Goal: Information Seeking & Learning: Learn about a topic

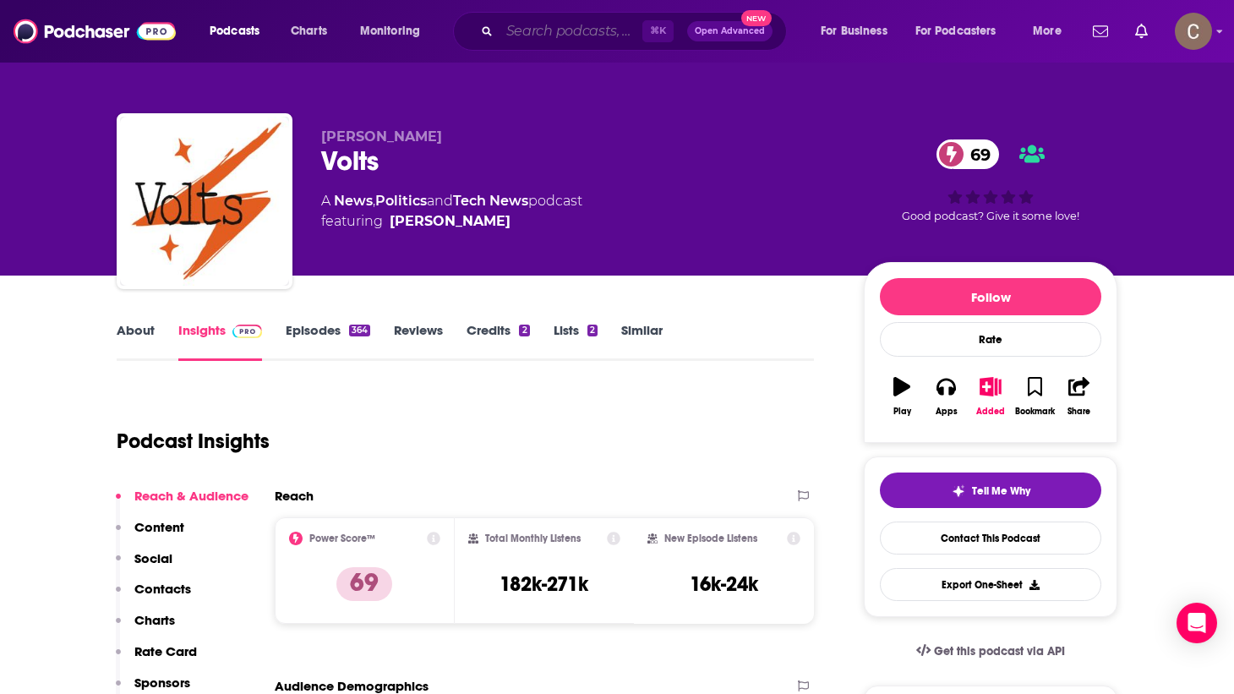
click at [527, 27] on input "Search podcasts, credits, & more..." at bounding box center [571, 31] width 143 height 27
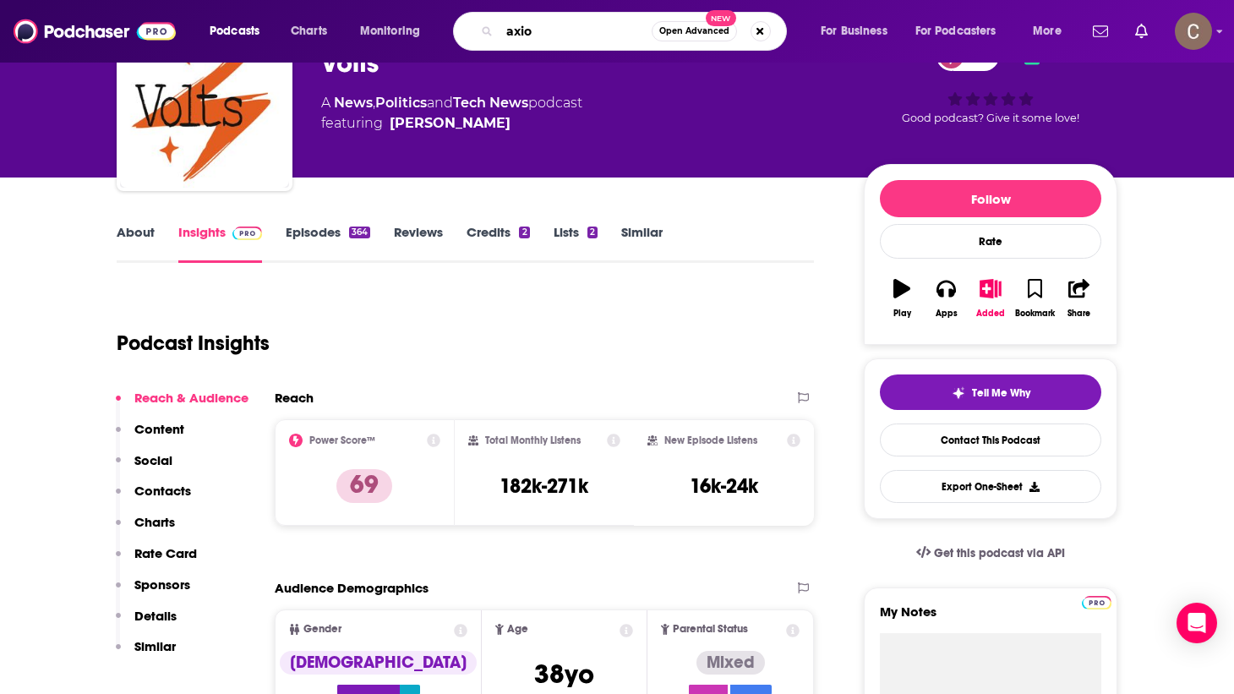
type input "axios"
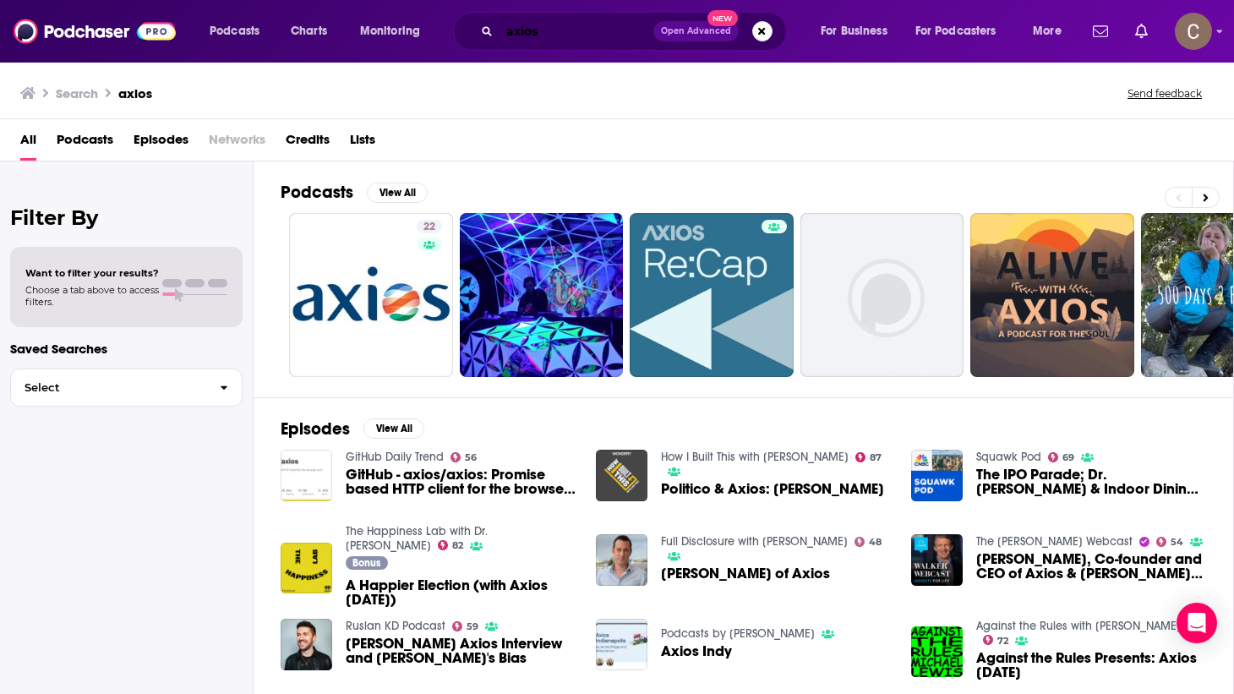
click at [556, 29] on input "axios" at bounding box center [577, 31] width 154 height 27
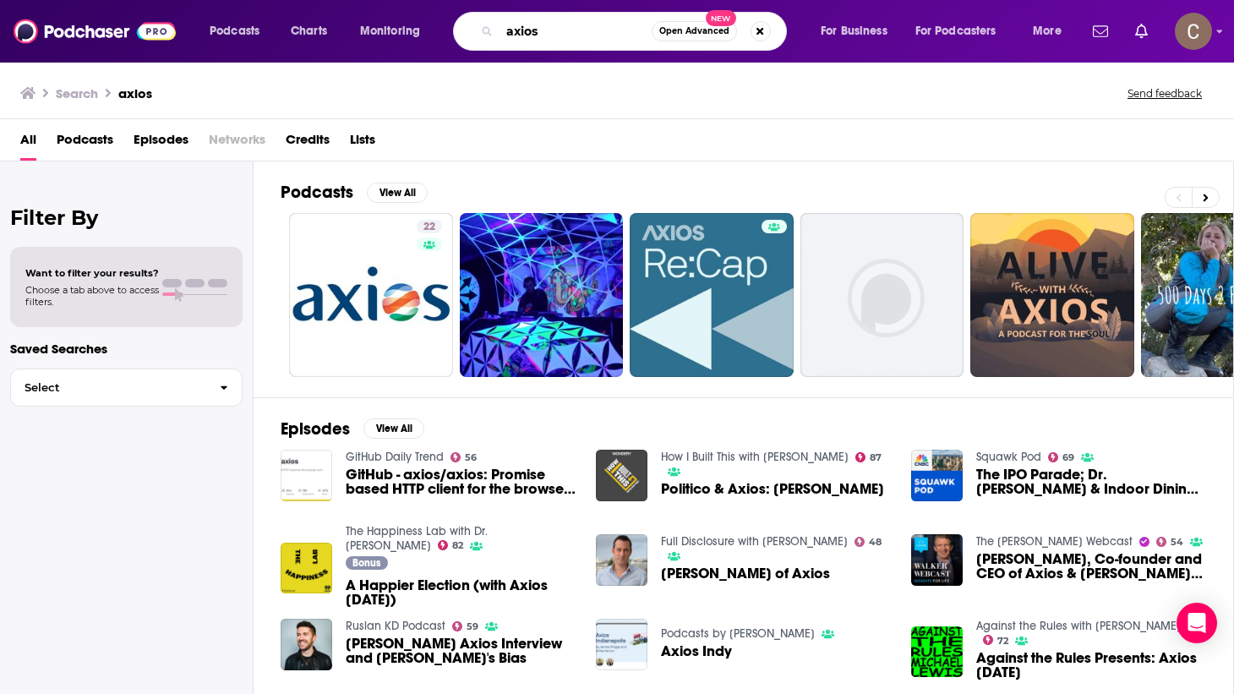
click at [556, 28] on input "axios" at bounding box center [576, 31] width 152 height 27
paste input "1 big thing"
type input "1 big thing"
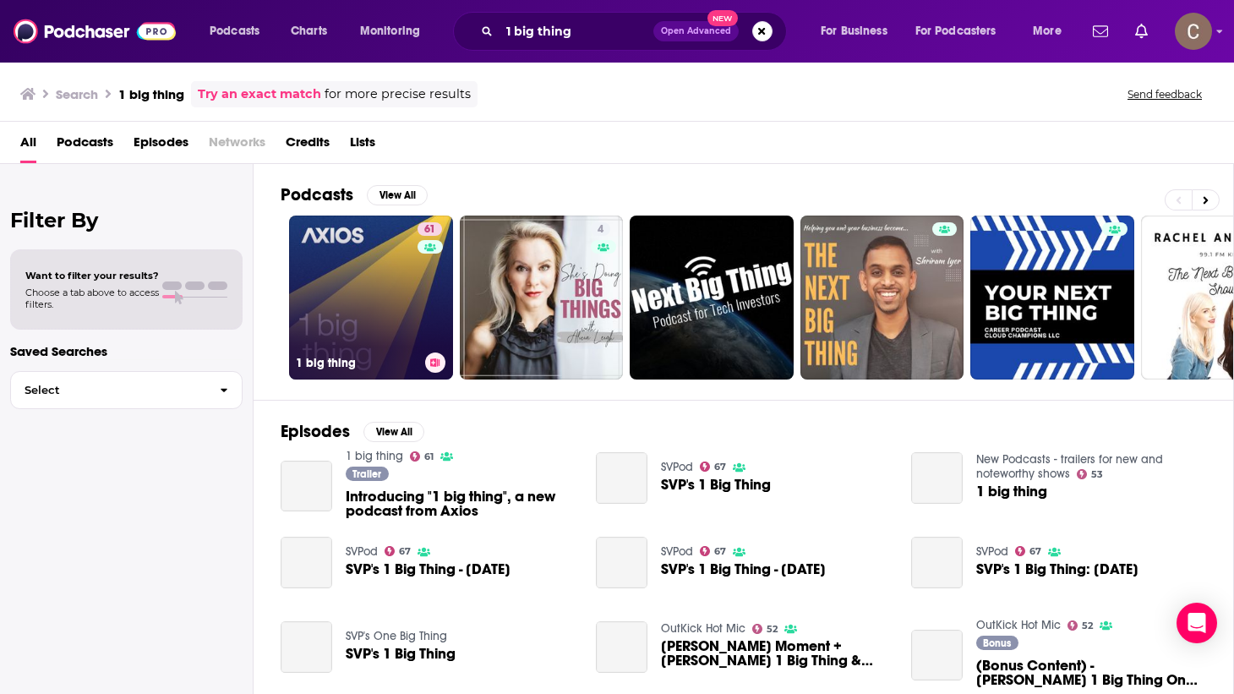
click at [372, 305] on link "61 1 big thing" at bounding box center [371, 298] width 164 height 164
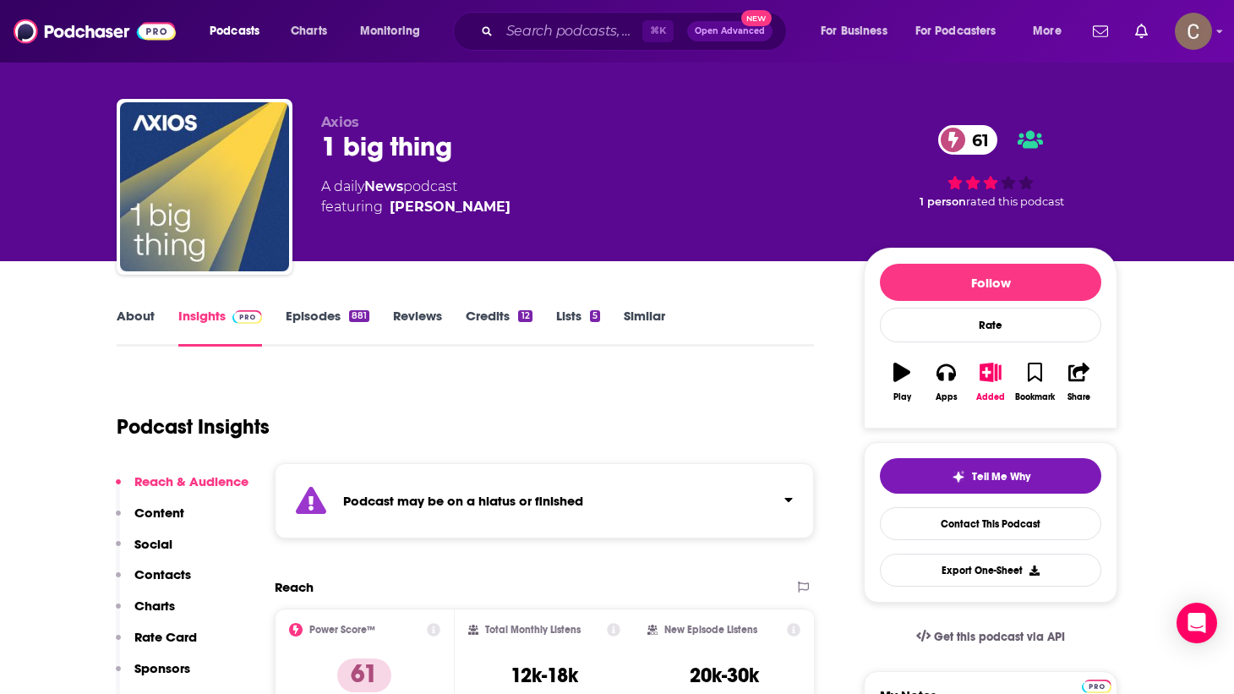
scroll to position [110, 0]
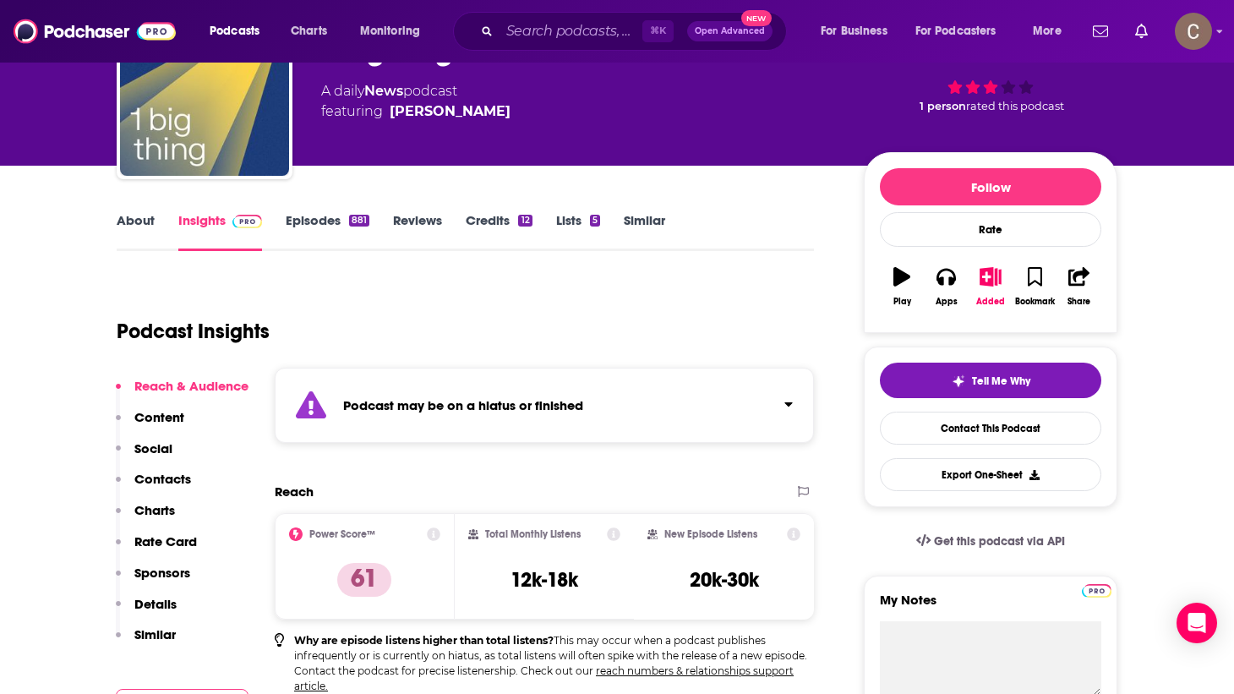
click at [667, 406] on div "Podcast may be on a hiatus or finished" at bounding box center [544, 405] width 539 height 75
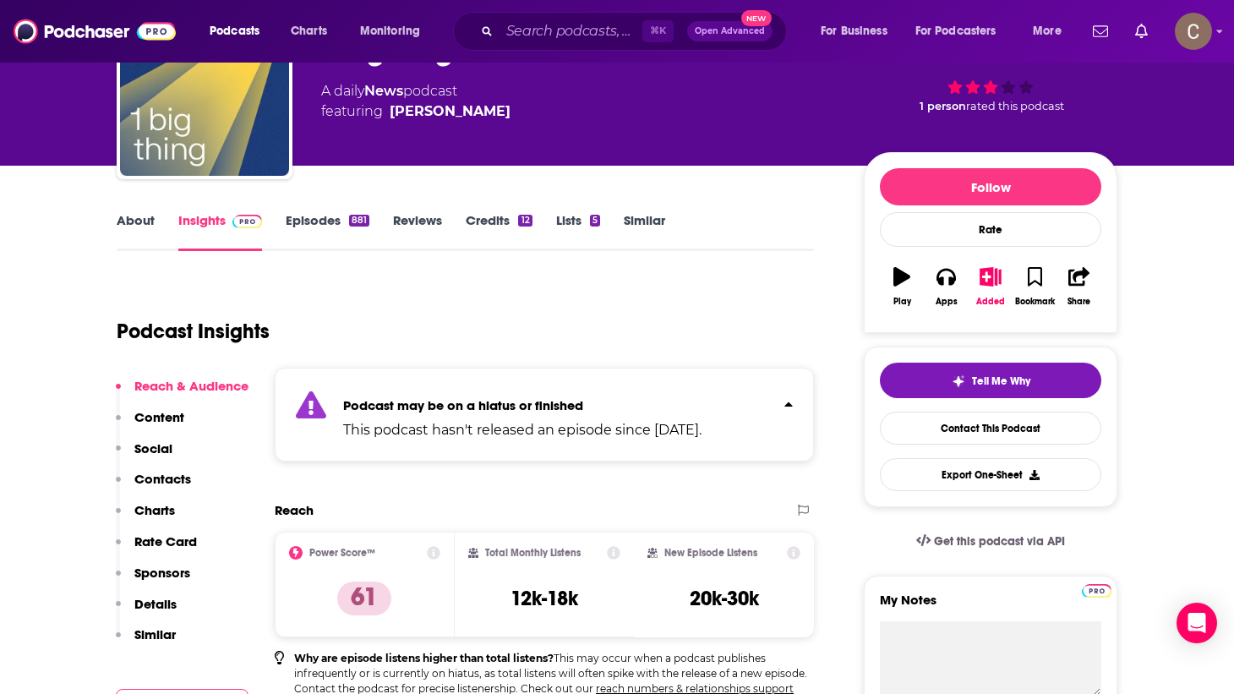
click at [793, 402] on div "Podcast may be on a hiatus or finished This podcast hasn't released an episode …" at bounding box center [544, 415] width 539 height 94
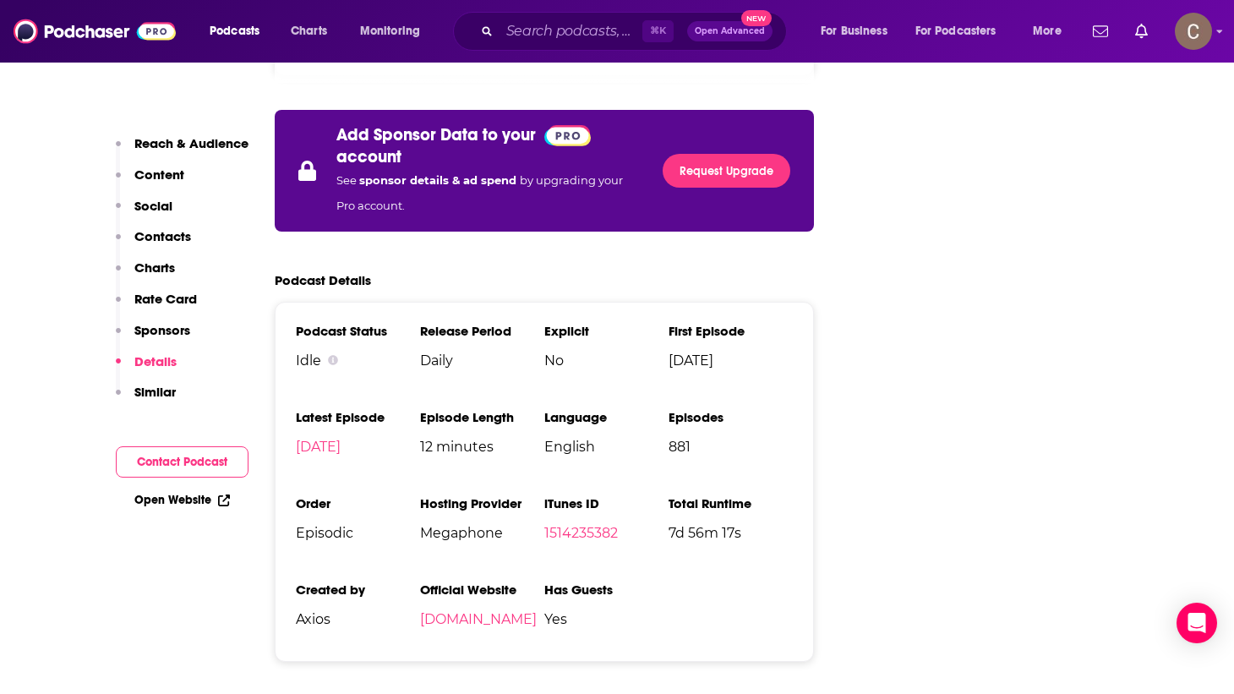
scroll to position [3216, 0]
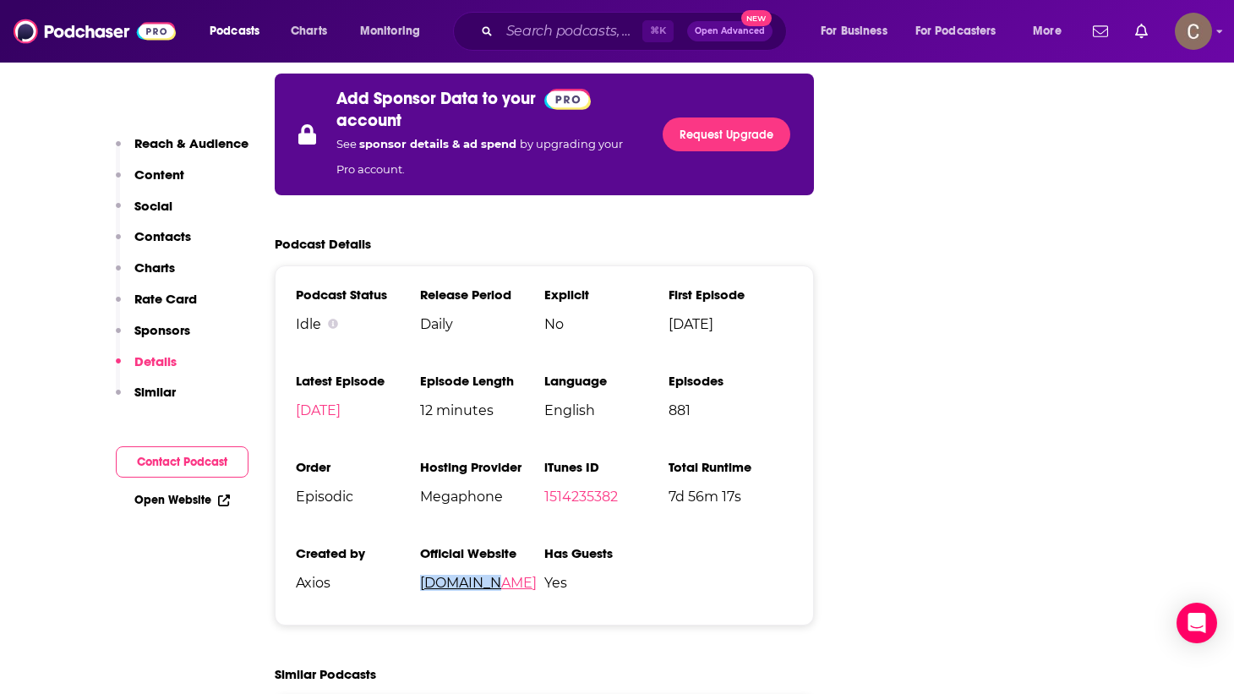
drag, startPoint x: 499, startPoint y: 499, endPoint x: 423, endPoint y: 499, distance: 76.1
click at [423, 575] on span "[DOMAIN_NAME]" at bounding box center [482, 583] width 124 height 16
copy link "[DOMAIN_NAME]"
click at [557, 36] on input "Search podcasts, credits, & more..." at bounding box center [571, 31] width 143 height 27
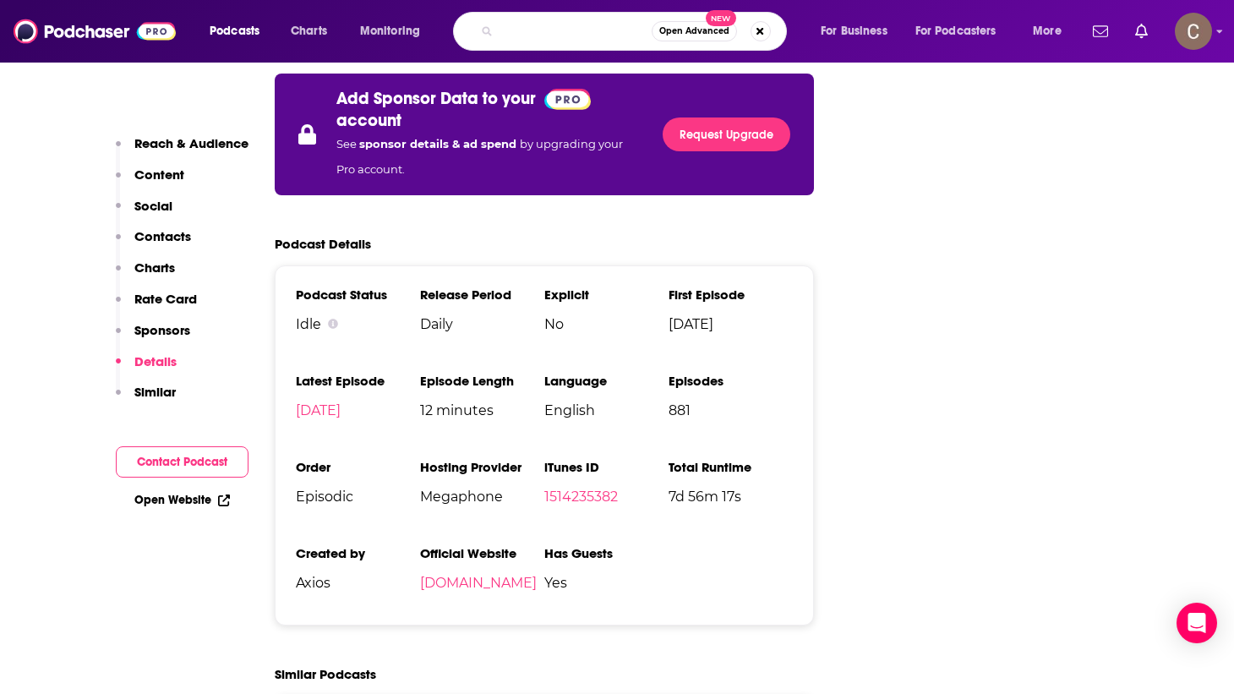
paste input "[DOMAIN_NAME]"
type input "[DOMAIN_NAME]"
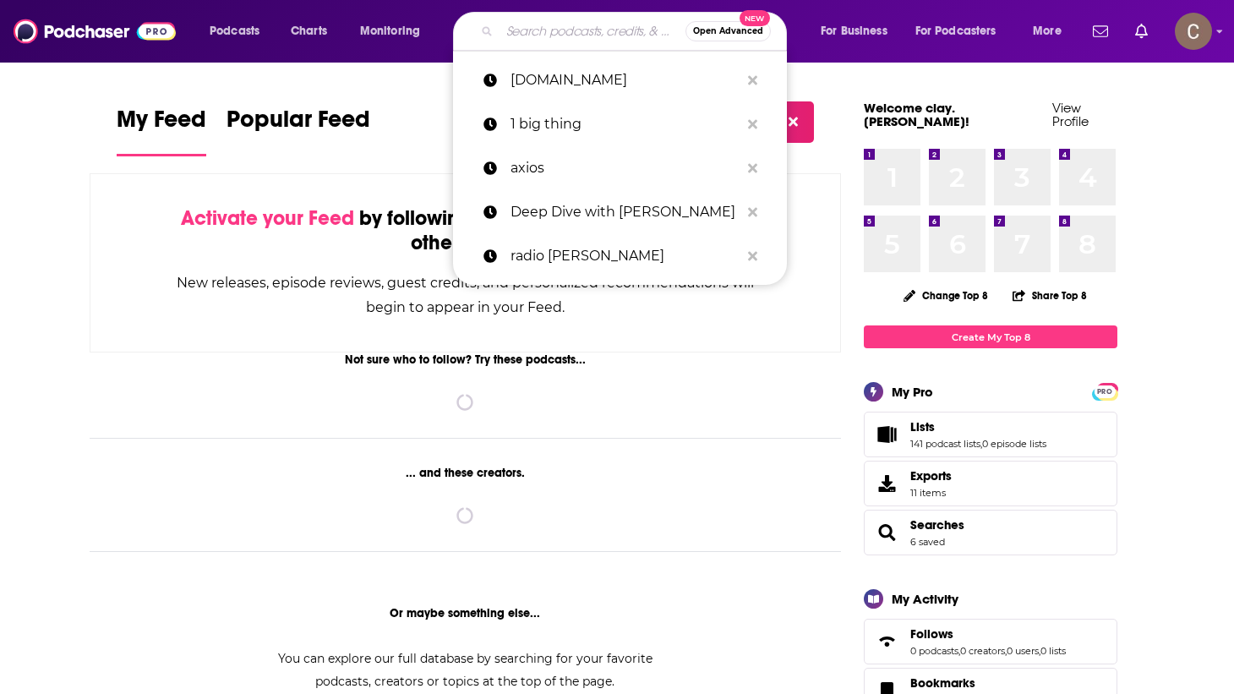
click at [501, 32] on input "Search podcasts, credits, & more..." at bounding box center [593, 31] width 186 height 27
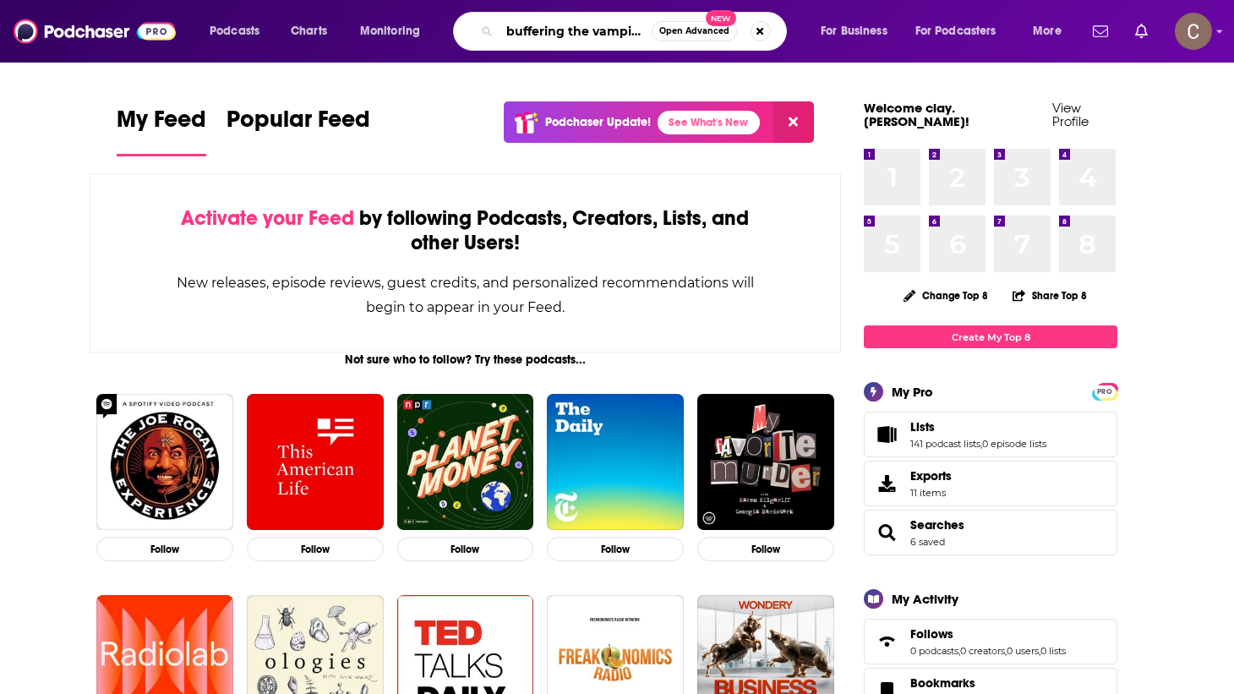
type input "buffering the vampire"
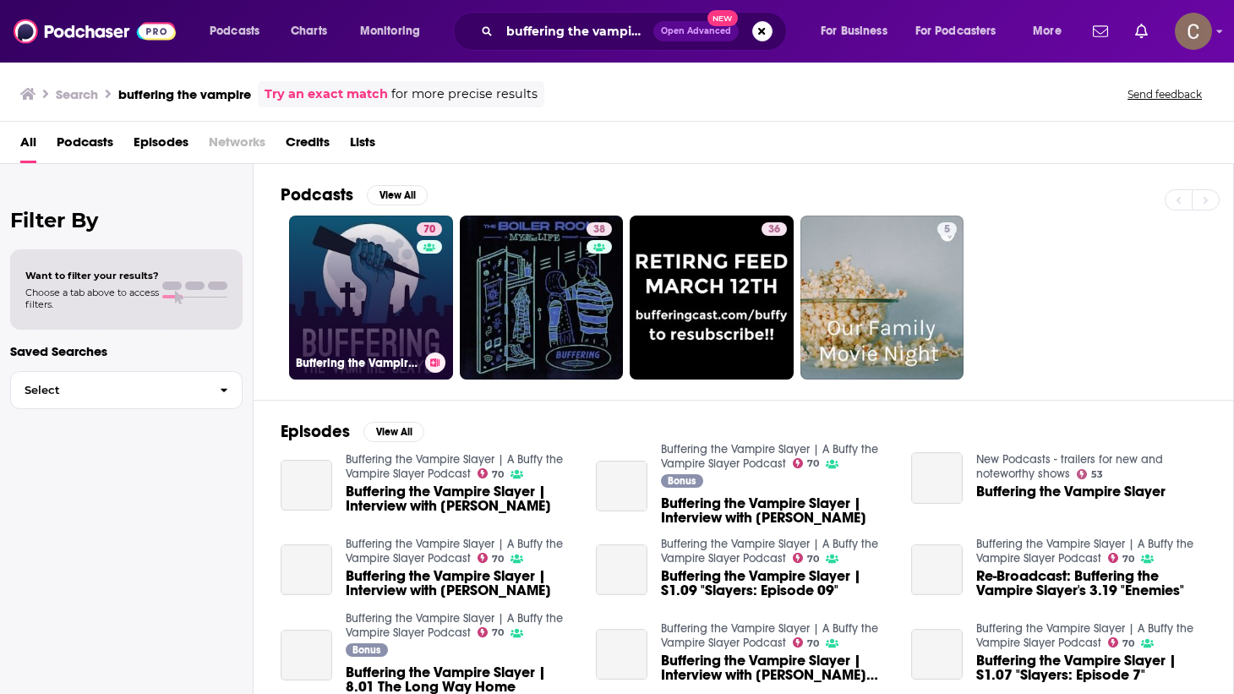
click at [385, 279] on link "70 Buffering the Vampire Slayer | A Buffy the Vampire Slayer Podcast" at bounding box center [371, 298] width 164 height 164
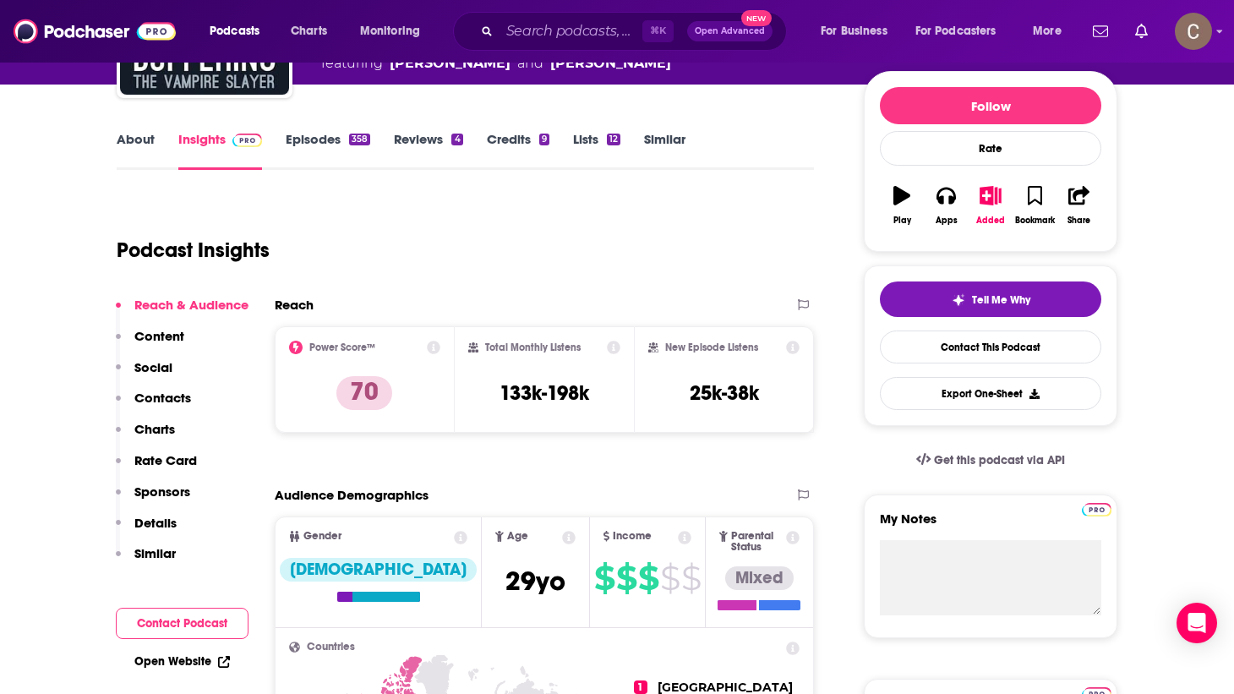
scroll to position [231, 0]
